Goal: Task Accomplishment & Management: Complete application form

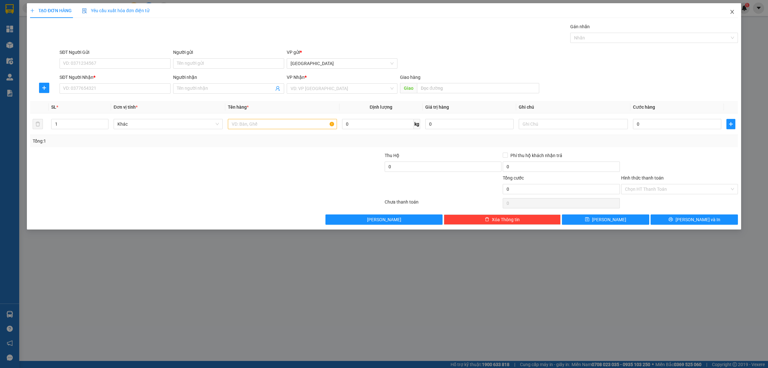
click at [728, 11] on span "Close" at bounding box center [733, 12] width 18 height 18
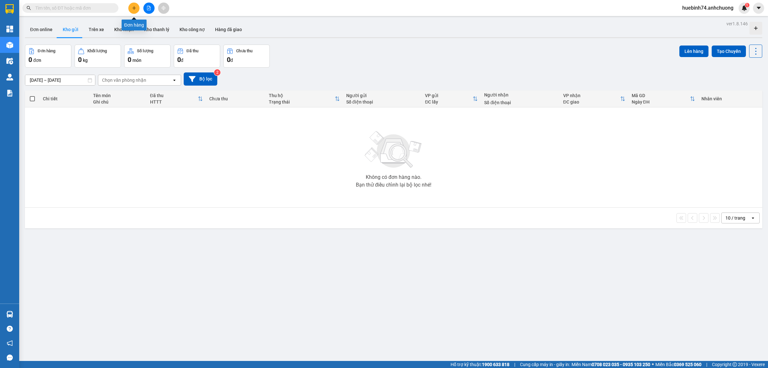
click at [132, 12] on button at bounding box center [133, 8] width 11 height 11
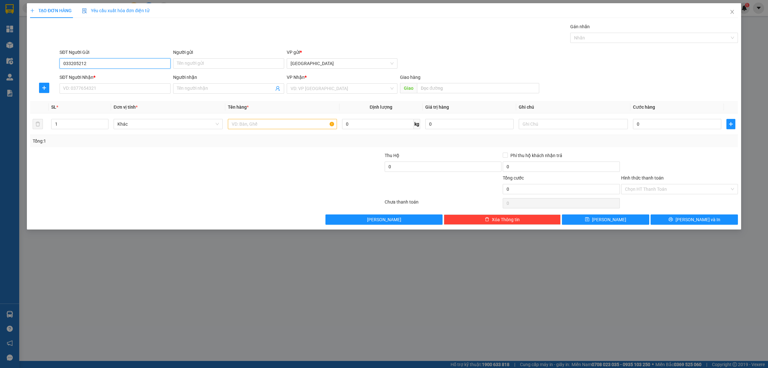
type input "0332052124"
click at [133, 64] on input "0332052124" at bounding box center [115, 63] width 111 height 10
click at [142, 92] on input "SĐT Người Nhận *" at bounding box center [115, 88] width 111 height 10
paste input "0332052124"
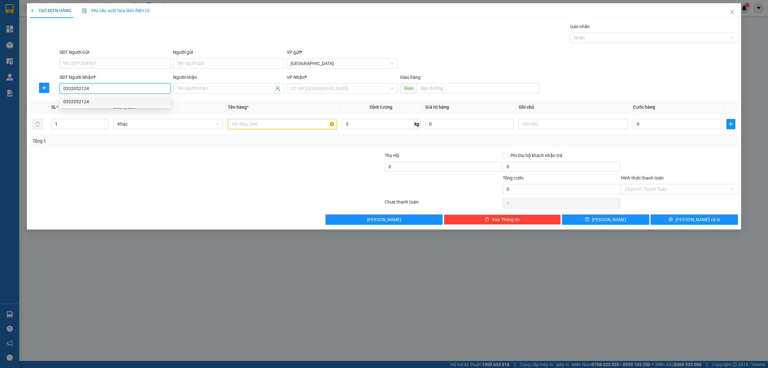
click at [143, 102] on div "0332052124" at bounding box center [114, 101] width 103 height 7
type input "0332052124"
click at [250, 122] on input "text" at bounding box center [282, 124] width 109 height 10
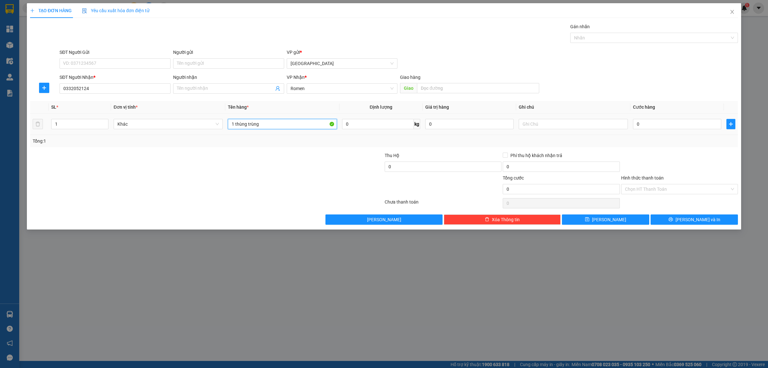
type input "1 thùng trùng"
click at [678, 118] on div "0" at bounding box center [677, 124] width 88 height 13
click at [677, 120] on input "0" at bounding box center [677, 124] width 88 height 10
type input "1"
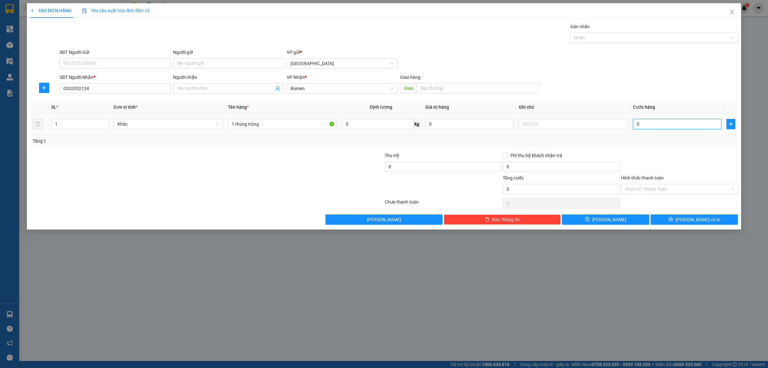
type input "1"
type input "15"
type input "150"
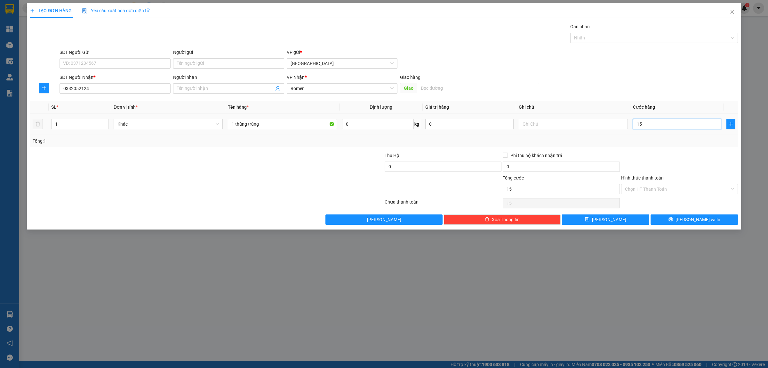
type input "150"
type input "150.000"
click at [663, 110] on th "Cước hàng" at bounding box center [677, 107] width 93 height 12
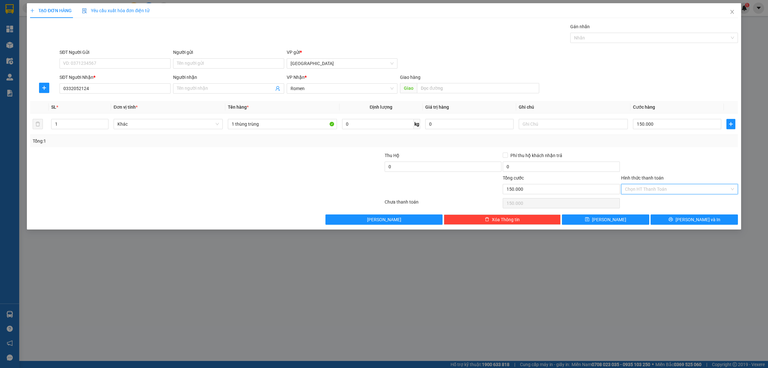
click at [689, 191] on input "Hình thức thanh toán" at bounding box center [677, 189] width 105 height 10
click at [685, 202] on div "Tại văn phòng" at bounding box center [679, 202] width 109 height 7
type input "0"
click at [691, 221] on span "[PERSON_NAME] và In" at bounding box center [698, 219] width 45 height 7
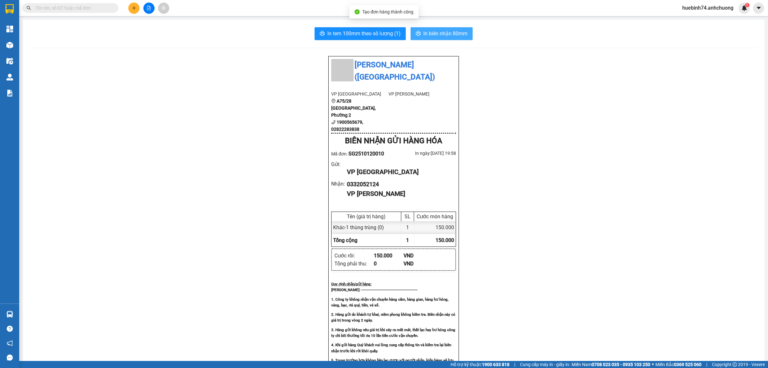
click at [425, 35] on span "In biên nhận 80mm" at bounding box center [446, 33] width 44 height 8
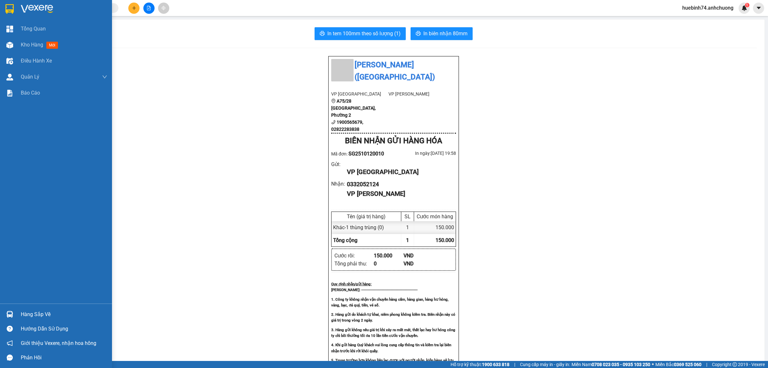
click at [8, 8] on img at bounding box center [9, 9] width 8 height 10
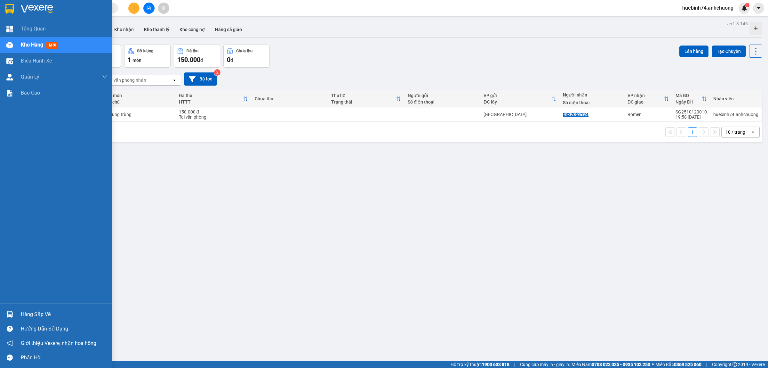
click at [21, 39] on div "Kho hàng mới" at bounding box center [64, 45] width 86 height 16
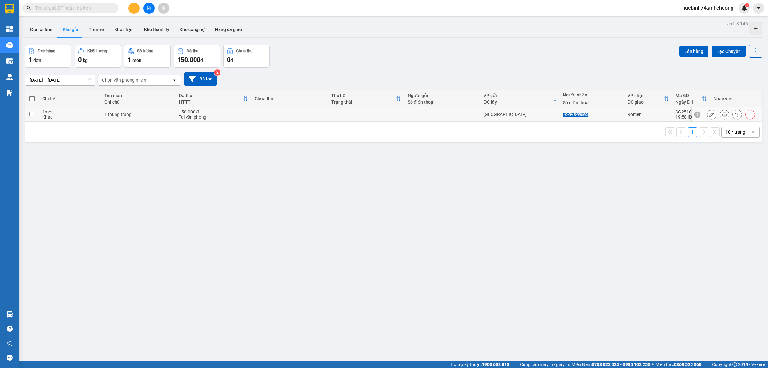
click at [503, 117] on td "[GEOGRAPHIC_DATA]" at bounding box center [520, 114] width 79 height 14
checkbox input "true"
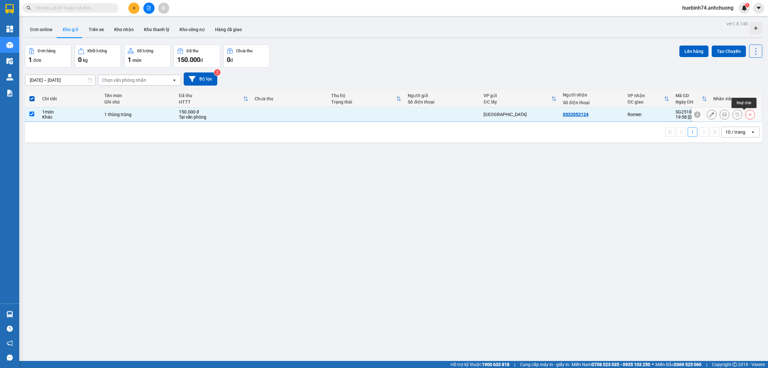
click at [747, 115] on button at bounding box center [750, 114] width 9 height 11
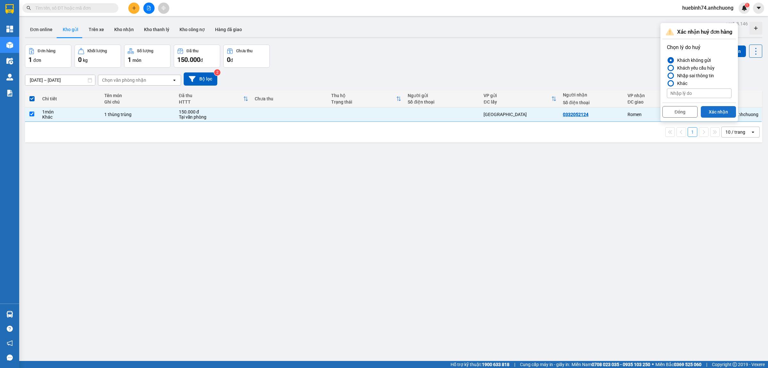
click at [724, 110] on button "Xác nhận" at bounding box center [718, 112] width 35 height 12
